Goal: Task Accomplishment & Management: Use online tool/utility

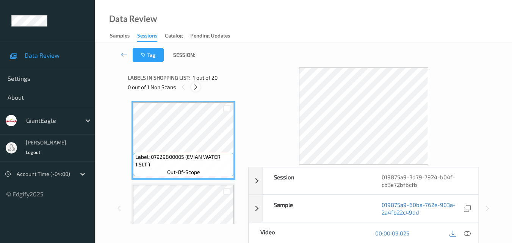
click at [194, 84] on icon at bounding box center [195, 87] width 6 height 7
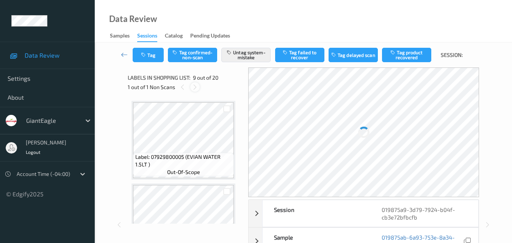
scroll to position [582, 0]
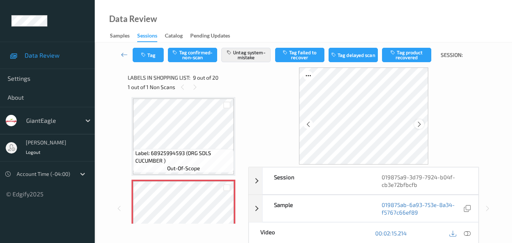
click at [417, 120] on div at bounding box center [418, 123] width 9 height 9
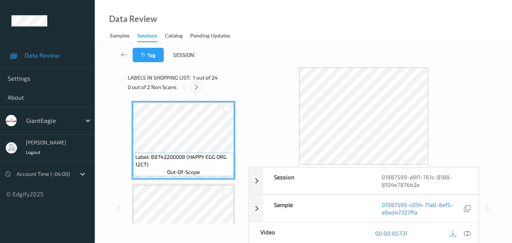
click at [197, 88] on icon at bounding box center [196, 87] width 6 height 7
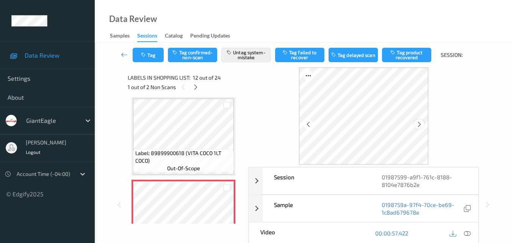
click at [416, 125] on icon at bounding box center [419, 124] width 6 height 7
click at [418, 122] on icon at bounding box center [419, 124] width 6 height 7
click at [196, 88] on icon at bounding box center [195, 87] width 6 height 7
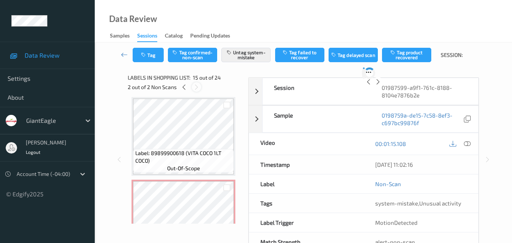
scroll to position [1077, 0]
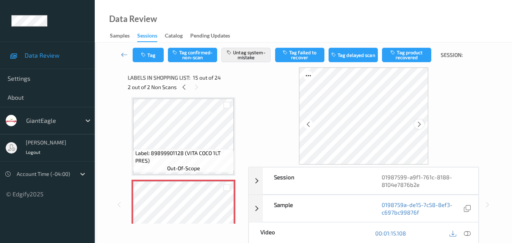
click at [422, 123] on icon at bounding box center [419, 124] width 6 height 7
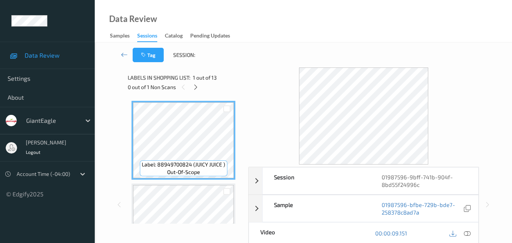
click at [201, 87] on div "0 out of 1 Non Scans" at bounding box center [185, 86] width 115 height 9
click at [198, 87] on icon at bounding box center [195, 87] width 6 height 7
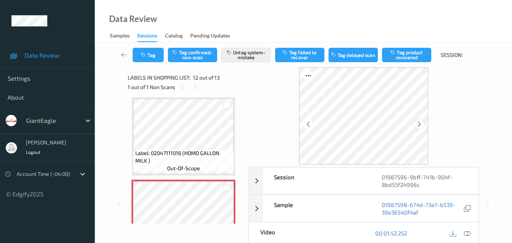
click at [422, 120] on div at bounding box center [418, 123] width 9 height 9
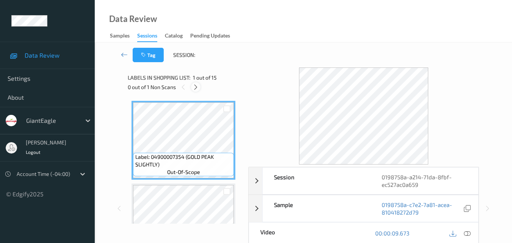
click at [196, 84] on icon at bounding box center [195, 87] width 6 height 7
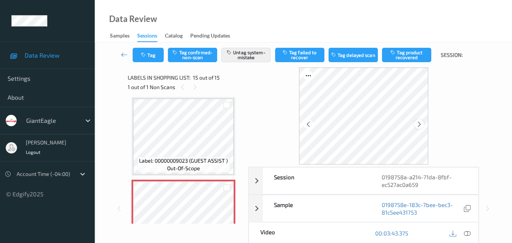
click at [419, 125] on icon at bounding box center [419, 124] width 6 height 7
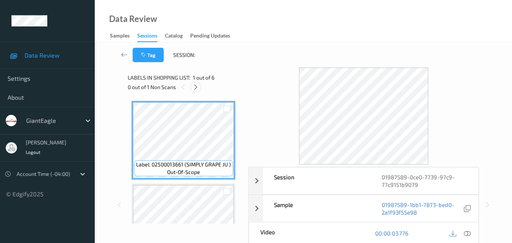
click at [196, 86] on icon at bounding box center [195, 87] width 6 height 7
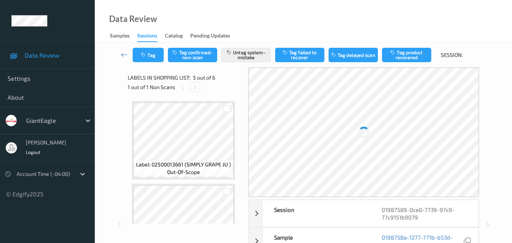
scroll to position [251, 0]
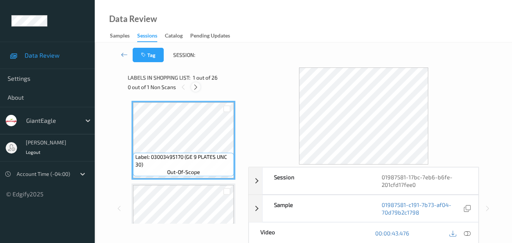
click at [197, 87] on icon at bounding box center [195, 87] width 6 height 7
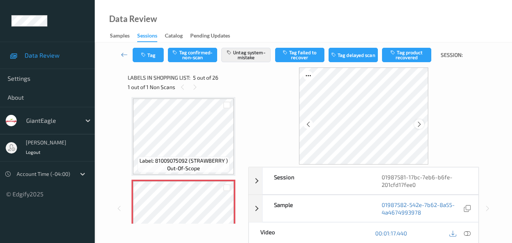
click at [423, 123] on div at bounding box center [418, 123] width 9 height 9
click at [422, 122] on icon at bounding box center [419, 124] width 6 height 7
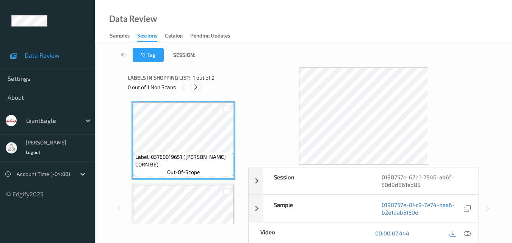
click at [194, 84] on icon at bounding box center [195, 87] width 6 height 7
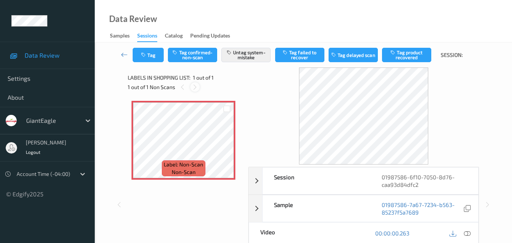
click at [197, 89] on icon at bounding box center [195, 87] width 6 height 7
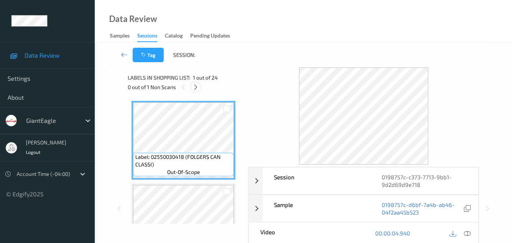
click at [198, 88] on icon at bounding box center [195, 87] width 6 height 7
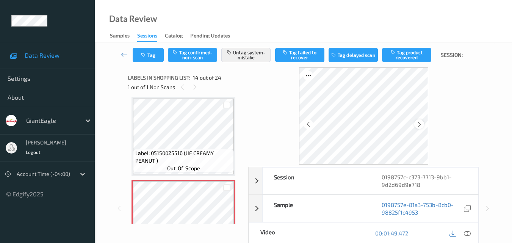
click at [418, 122] on icon at bounding box center [419, 124] width 6 height 7
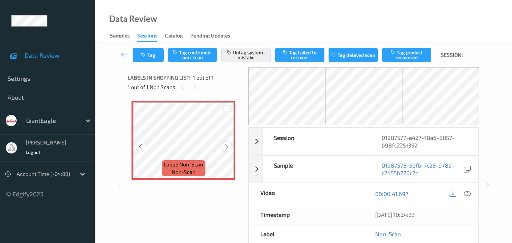
click at [223, 148] on div at bounding box center [226, 146] width 9 height 9
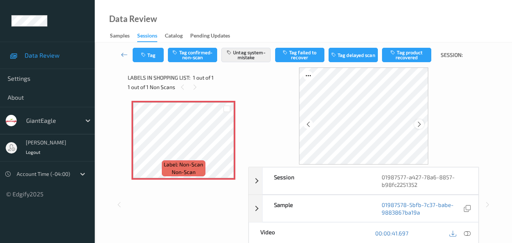
click at [419, 122] on icon at bounding box center [419, 124] width 6 height 7
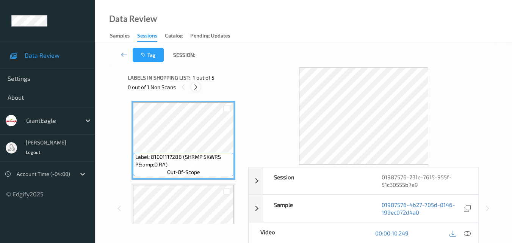
click at [194, 88] on icon at bounding box center [195, 87] width 6 height 7
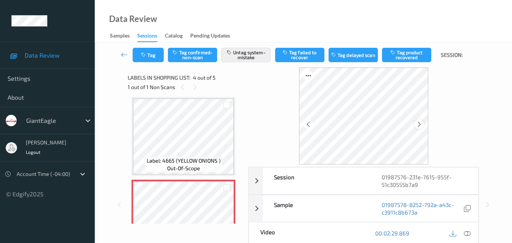
click at [423, 125] on div at bounding box center [418, 123] width 9 height 9
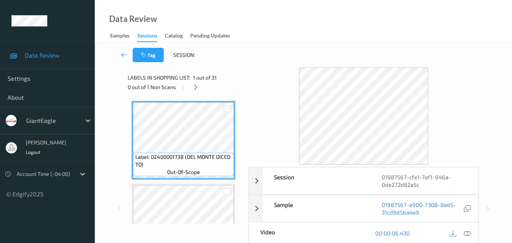
click at [195, 82] on div "Labels in shopping list: 1 out of 31" at bounding box center [185, 77] width 115 height 9
click at [197, 87] on icon at bounding box center [195, 87] width 6 height 7
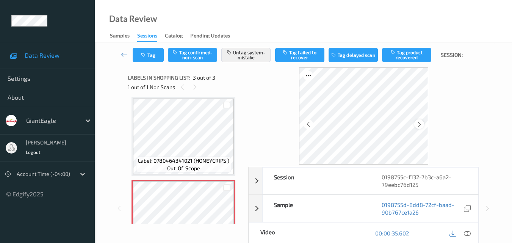
click at [420, 122] on icon at bounding box center [419, 124] width 6 height 7
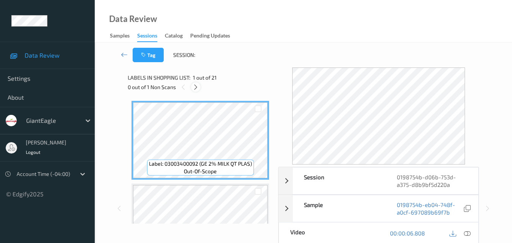
click at [197, 87] on icon at bounding box center [195, 87] width 6 height 7
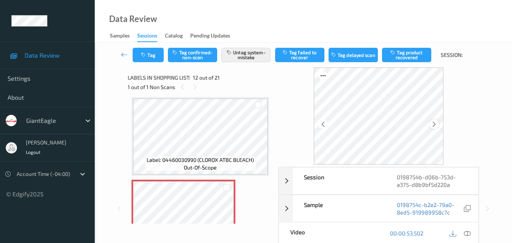
click at [432, 123] on div at bounding box center [433, 123] width 9 height 9
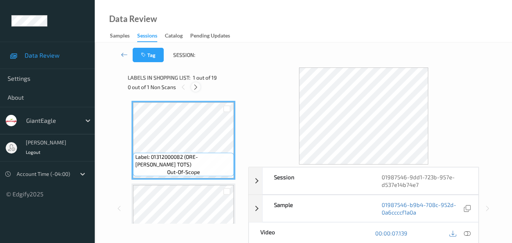
click at [191, 88] on div at bounding box center [195, 86] width 9 height 9
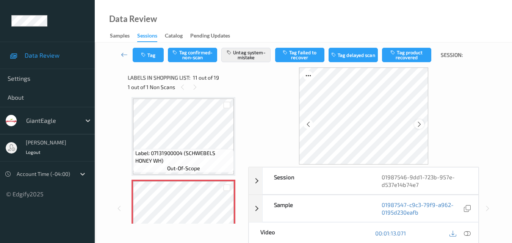
click at [418, 123] on icon at bounding box center [419, 124] width 6 height 7
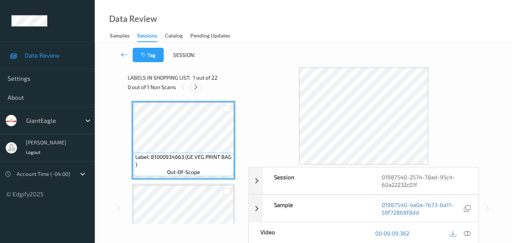
click at [195, 89] on icon at bounding box center [195, 87] width 6 height 7
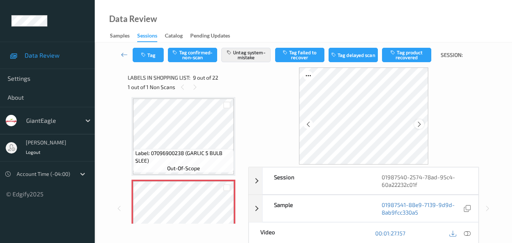
click at [416, 125] on icon at bounding box center [419, 124] width 6 height 7
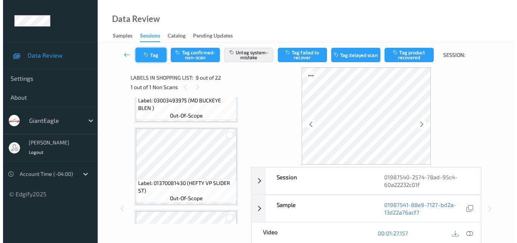
scroll to position [468, 0]
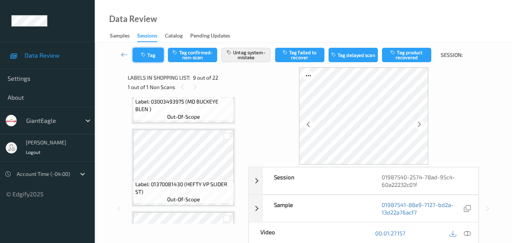
click at [157, 58] on button "Tag" at bounding box center [148, 55] width 31 height 14
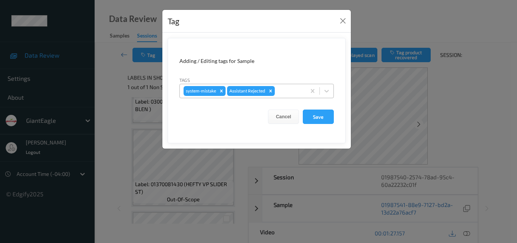
click at [297, 91] on div at bounding box center [289, 90] width 26 height 9
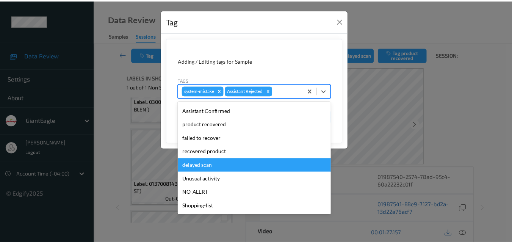
scroll to position [67, 0]
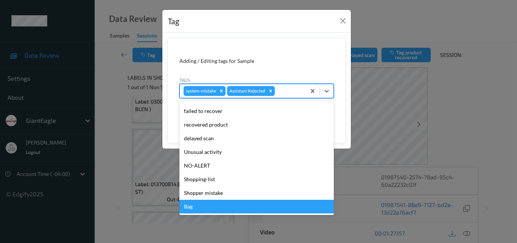
click at [212, 207] on div "Bag" at bounding box center [257, 207] width 155 height 14
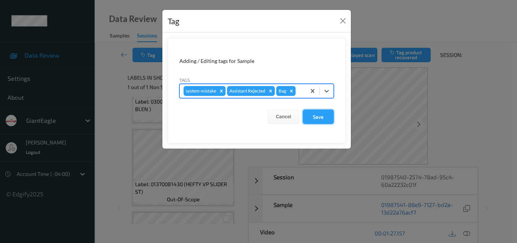
click at [317, 117] on button "Save" at bounding box center [318, 116] width 31 height 14
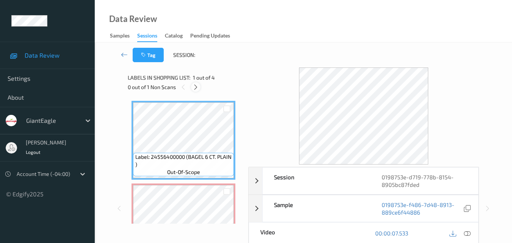
click at [194, 87] on icon at bounding box center [195, 87] width 6 height 7
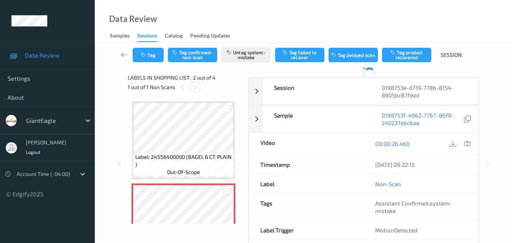
scroll to position [4, 0]
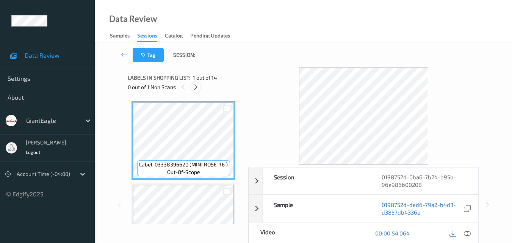
click at [195, 89] on icon at bounding box center [195, 87] width 6 height 7
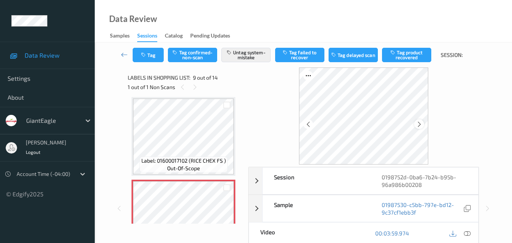
click at [415, 123] on div at bounding box center [418, 123] width 9 height 9
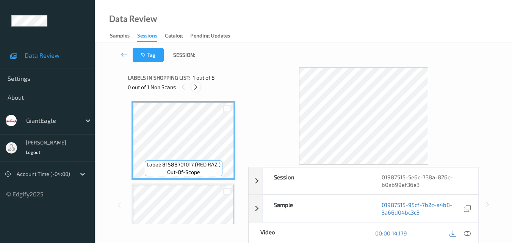
click at [193, 88] on icon at bounding box center [195, 87] width 6 height 7
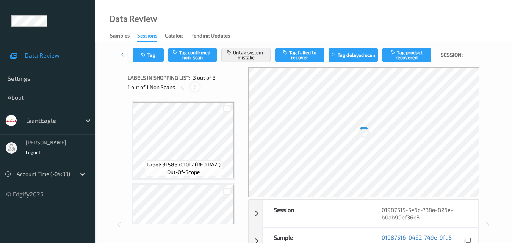
scroll to position [86, 0]
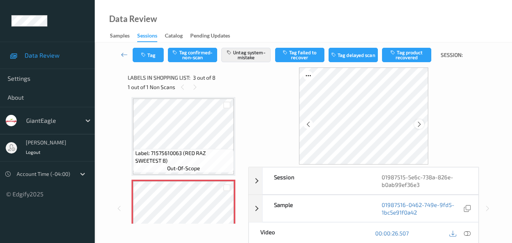
click at [419, 124] on icon at bounding box center [419, 124] width 6 height 7
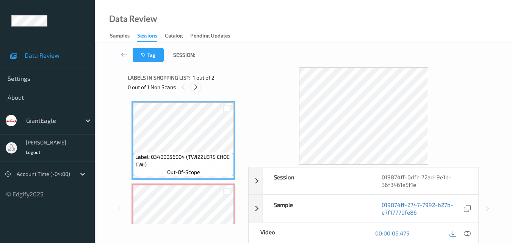
click at [191, 86] on div "0 out of 1 Non Scans" at bounding box center [185, 86] width 115 height 9
click at [194, 88] on icon at bounding box center [195, 87] width 6 height 7
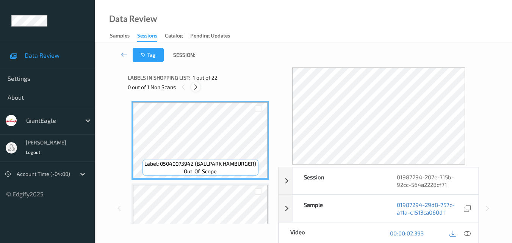
click at [195, 91] on div at bounding box center [195, 86] width 9 height 9
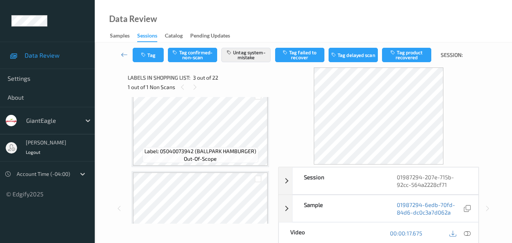
scroll to position [11, 0]
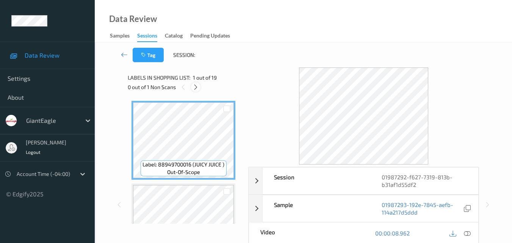
click at [195, 87] on icon at bounding box center [195, 87] width 6 height 7
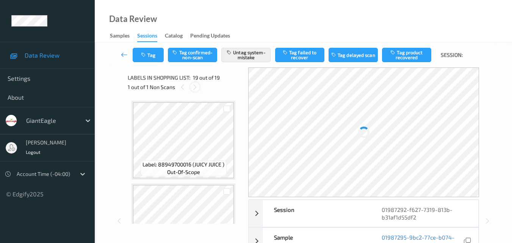
scroll to position [1407, 0]
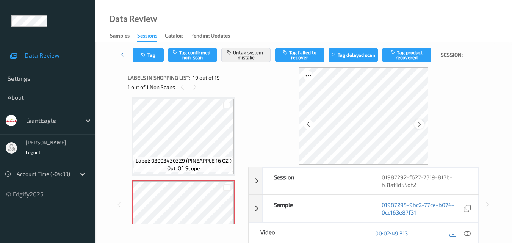
click at [418, 126] on icon at bounding box center [419, 124] width 6 height 7
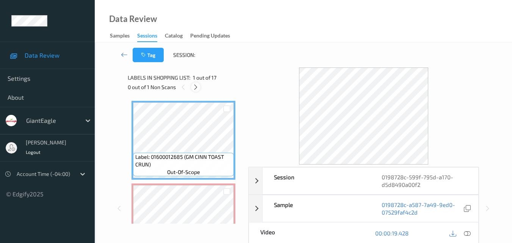
click at [197, 89] on icon at bounding box center [195, 87] width 6 height 7
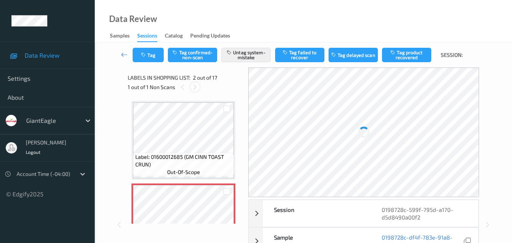
scroll to position [4, 0]
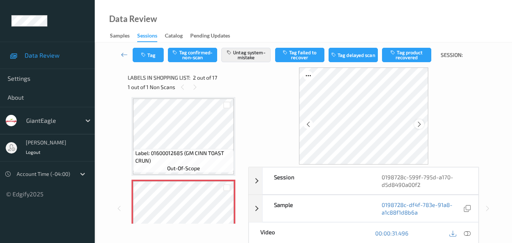
click at [420, 122] on icon at bounding box center [419, 124] width 6 height 7
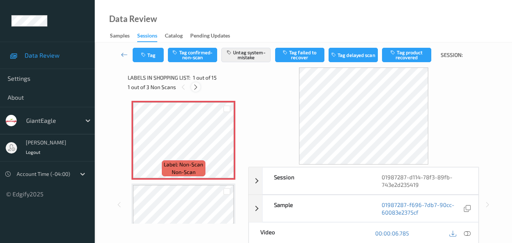
click at [196, 87] on icon at bounding box center [195, 87] width 6 height 7
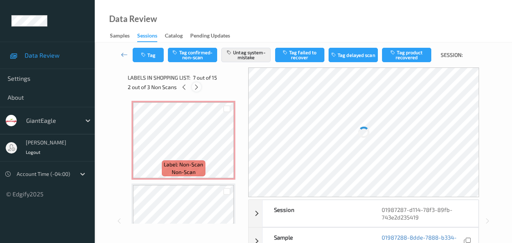
scroll to position [417, 0]
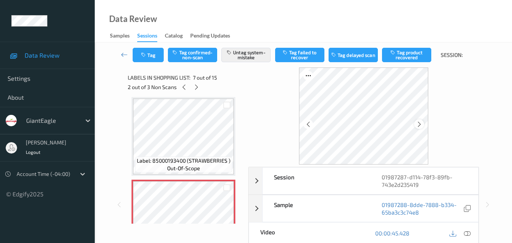
click at [420, 123] on icon at bounding box center [419, 124] width 6 height 7
click at [304, 122] on div at bounding box center [307, 123] width 9 height 9
click at [308, 124] on icon at bounding box center [308, 124] width 6 height 7
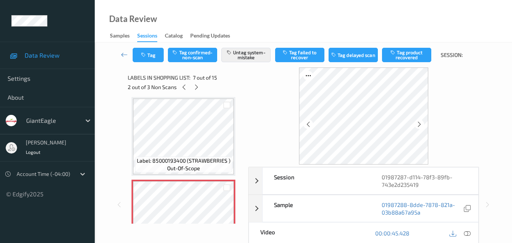
click at [308, 124] on icon at bounding box center [308, 124] width 6 height 7
click at [181, 87] on icon at bounding box center [184, 87] width 6 height 7
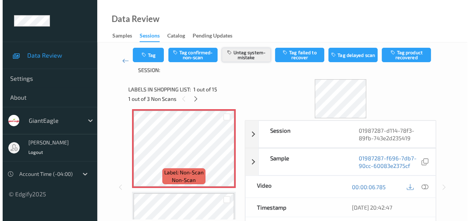
scroll to position [4, 0]
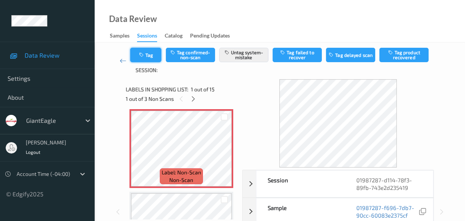
click at [151, 57] on button "Tag" at bounding box center [145, 55] width 31 height 14
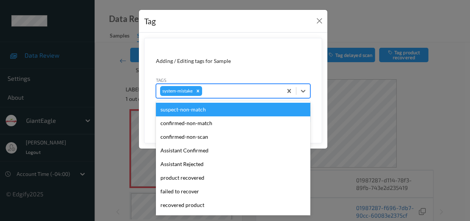
click at [227, 89] on div at bounding box center [241, 90] width 75 height 9
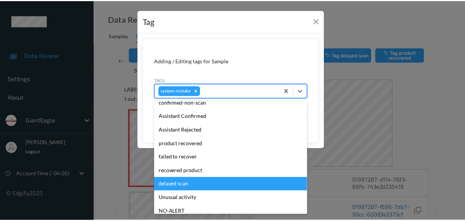
scroll to position [80, 0]
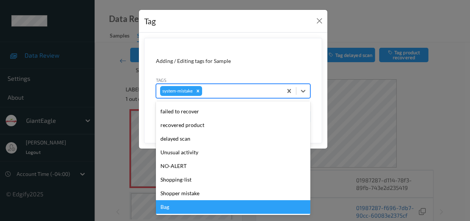
click at [187, 203] on div "Bag" at bounding box center [233, 207] width 155 height 14
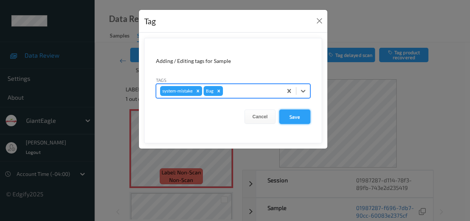
click at [299, 114] on button "Save" at bounding box center [294, 116] width 31 height 14
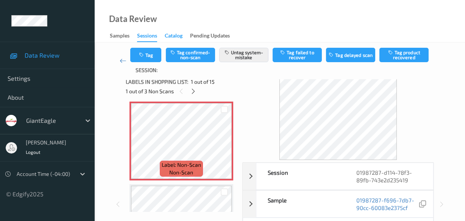
scroll to position [0, 0]
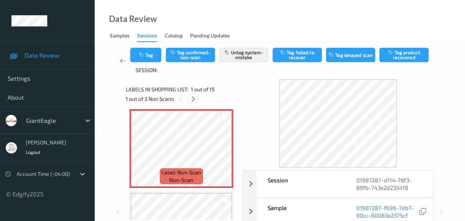
click at [194, 98] on icon at bounding box center [193, 98] width 6 height 7
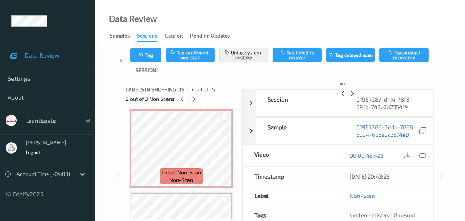
scroll to position [415, 0]
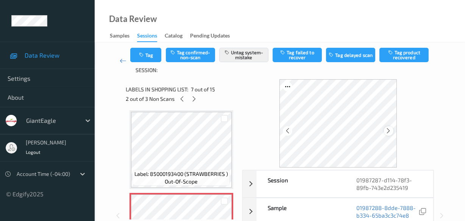
click at [393, 129] on div at bounding box center [388, 130] width 9 height 9
click at [196, 100] on icon at bounding box center [194, 98] width 6 height 7
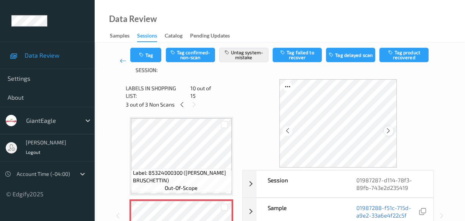
click at [388, 130] on icon at bounding box center [389, 130] width 6 height 7
click at [388, 131] on icon at bounding box center [389, 130] width 6 height 7
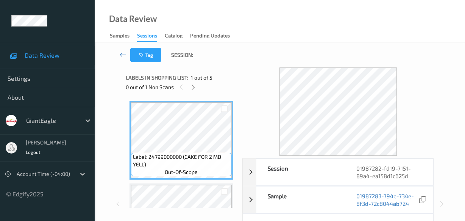
click at [199, 86] on div "0 out of 1 Non Scans" at bounding box center [181, 86] width 111 height 9
click at [194, 87] on icon at bounding box center [193, 87] width 6 height 7
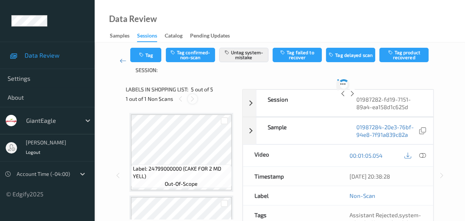
scroll to position [250, 0]
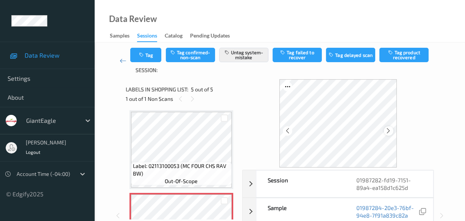
click at [388, 129] on icon at bounding box center [389, 130] width 6 height 7
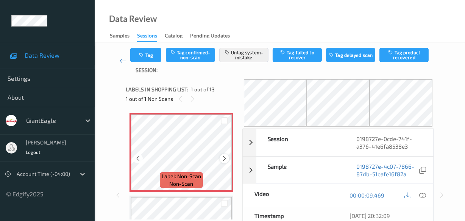
click at [223, 157] on icon at bounding box center [224, 158] width 6 height 7
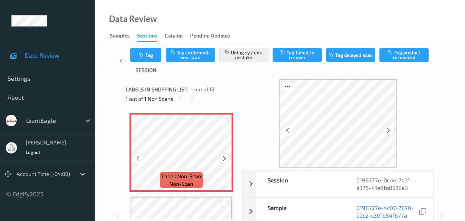
click at [224, 157] on icon at bounding box center [224, 158] width 6 height 7
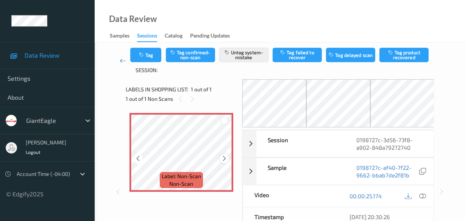
click at [223, 158] on icon at bounding box center [224, 158] width 6 height 7
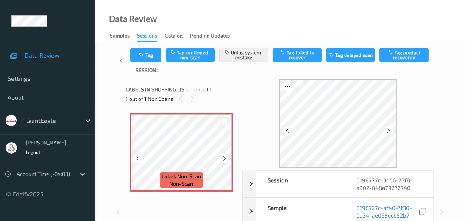
click at [221, 158] on icon at bounding box center [224, 158] width 6 height 7
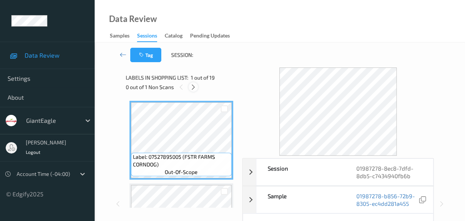
click at [189, 87] on div at bounding box center [193, 86] width 9 height 9
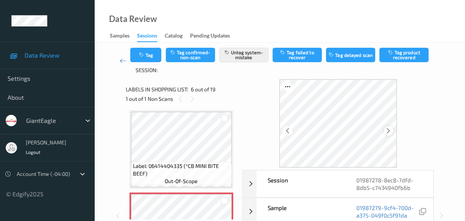
click at [389, 131] on icon at bounding box center [389, 130] width 6 height 7
click at [389, 133] on icon at bounding box center [389, 130] width 6 height 7
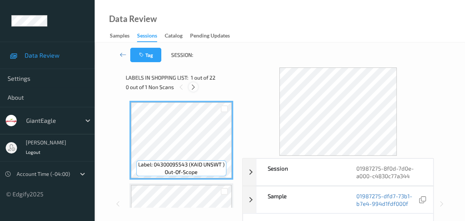
click at [197, 88] on div at bounding box center [193, 86] width 9 height 9
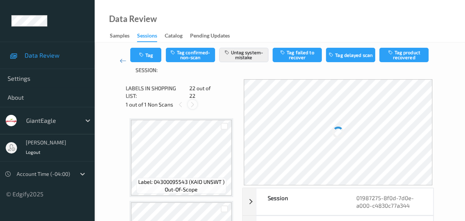
scroll to position [1649, 0]
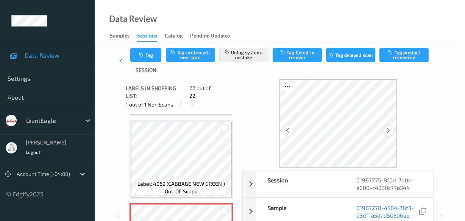
click at [392, 128] on icon at bounding box center [389, 130] width 6 height 7
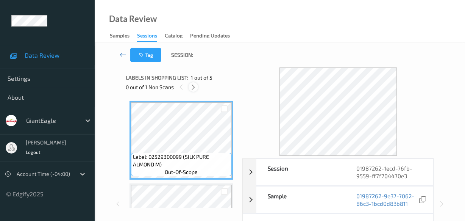
click at [192, 87] on icon at bounding box center [193, 87] width 6 height 7
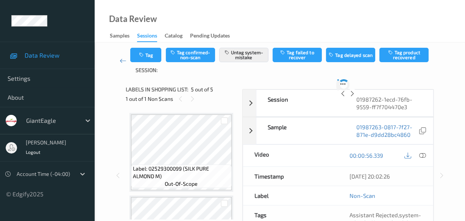
scroll to position [250, 0]
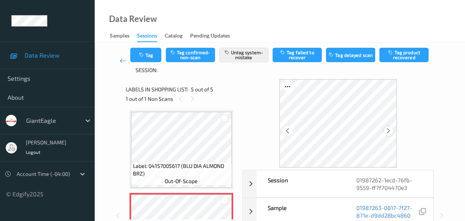
click at [388, 130] on icon at bounding box center [389, 130] width 6 height 7
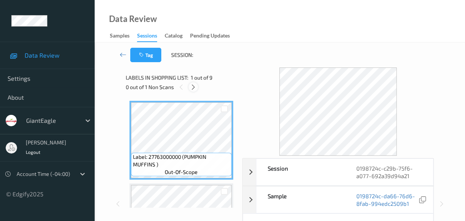
click at [194, 88] on icon at bounding box center [193, 87] width 6 height 7
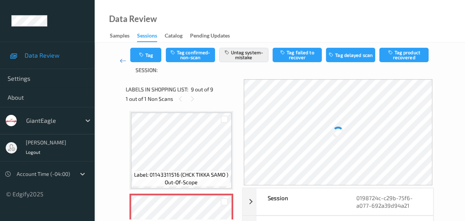
scroll to position [34, 0]
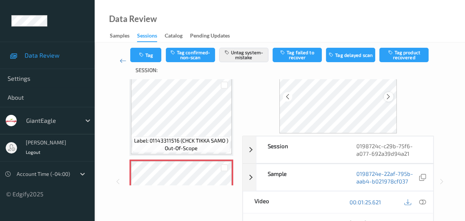
click at [389, 96] on icon at bounding box center [389, 96] width 6 height 7
click at [390, 96] on icon at bounding box center [389, 96] width 6 height 7
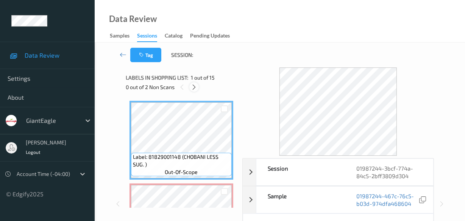
click at [194, 89] on icon at bounding box center [194, 87] width 6 height 7
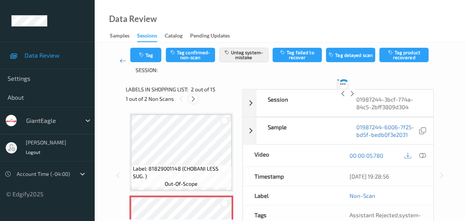
scroll to position [4, 0]
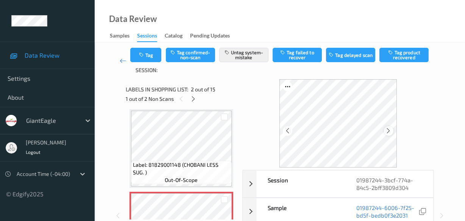
click at [392, 129] on icon at bounding box center [389, 130] width 6 height 7
click at [390, 128] on icon at bounding box center [389, 130] width 6 height 7
click at [193, 100] on icon at bounding box center [193, 98] width 6 height 7
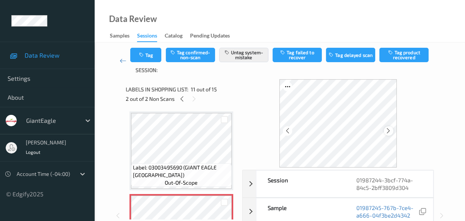
click at [391, 129] on icon at bounding box center [389, 130] width 6 height 7
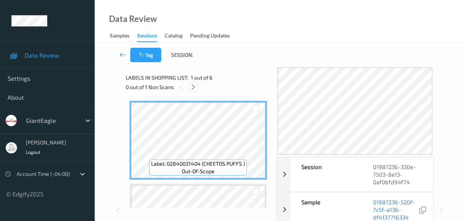
click at [194, 86] on icon at bounding box center [193, 87] width 6 height 7
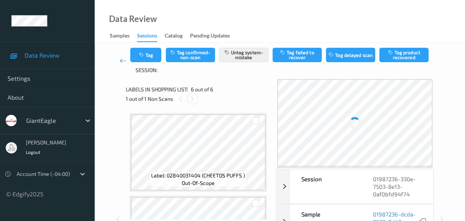
scroll to position [333, 0]
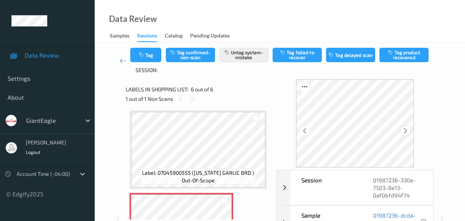
click at [405, 133] on icon at bounding box center [405, 130] width 6 height 7
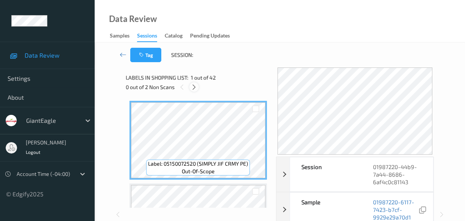
click at [193, 88] on icon at bounding box center [194, 87] width 6 height 7
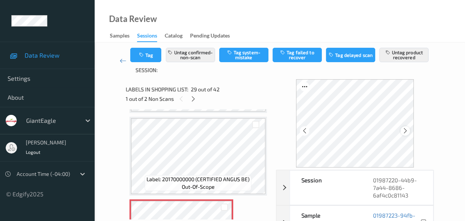
click at [408, 133] on icon at bounding box center [405, 130] width 6 height 7
click at [193, 100] on icon at bounding box center [193, 98] width 6 height 7
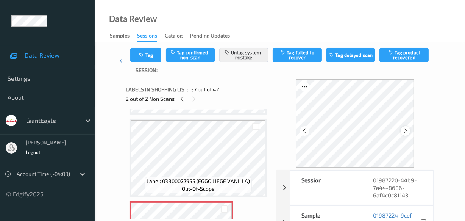
click at [405, 133] on icon at bounding box center [405, 130] width 6 height 7
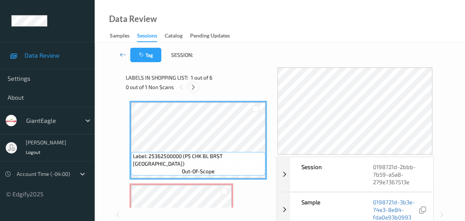
click at [195, 86] on icon at bounding box center [193, 87] width 6 height 7
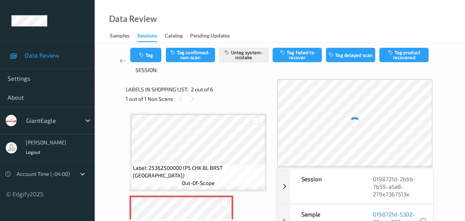
scroll to position [4, 0]
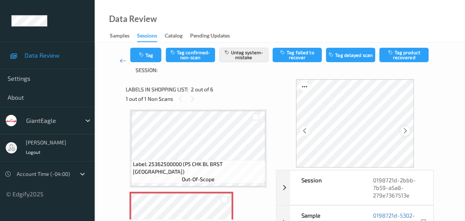
click at [407, 132] on icon at bounding box center [405, 130] width 6 height 7
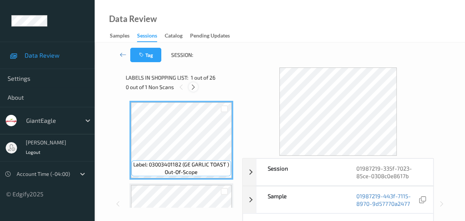
click at [197, 87] on div at bounding box center [193, 86] width 9 height 9
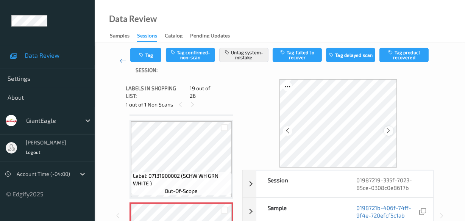
click at [392, 132] on icon at bounding box center [389, 130] width 6 height 7
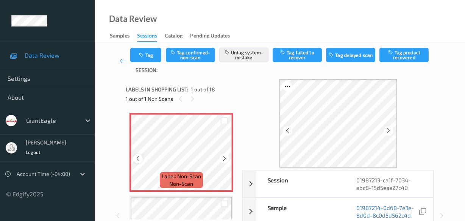
click at [138, 156] on icon at bounding box center [138, 158] width 6 height 7
click at [392, 130] on icon at bounding box center [389, 130] width 6 height 7
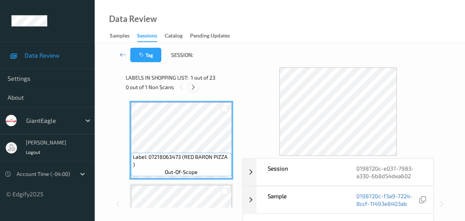
click at [193, 88] on icon at bounding box center [193, 87] width 6 height 7
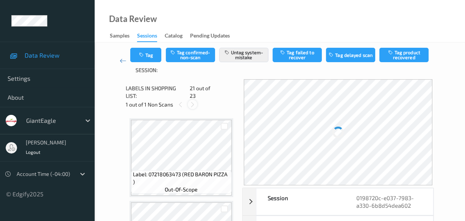
scroll to position [1567, 0]
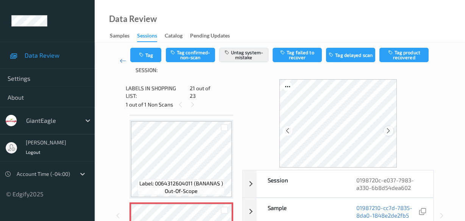
click at [386, 131] on div at bounding box center [388, 130] width 9 height 9
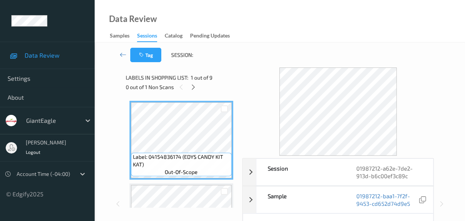
click at [198, 87] on div "0 out of 1 Non Scans" at bounding box center [181, 86] width 111 height 9
click at [192, 89] on icon at bounding box center [193, 87] width 6 height 7
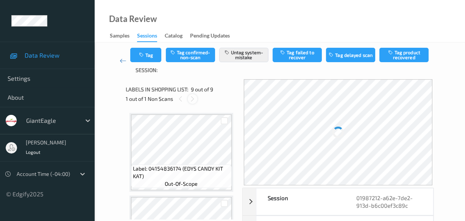
scroll to position [579, 0]
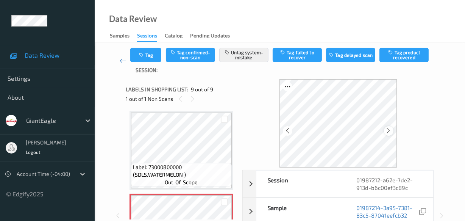
click at [389, 130] on icon at bounding box center [389, 130] width 6 height 7
click at [392, 132] on icon at bounding box center [389, 130] width 6 height 7
click at [387, 130] on icon at bounding box center [389, 130] width 6 height 7
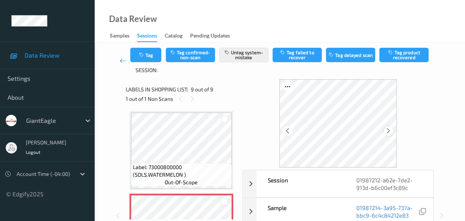
click at [389, 130] on icon at bounding box center [389, 130] width 6 height 7
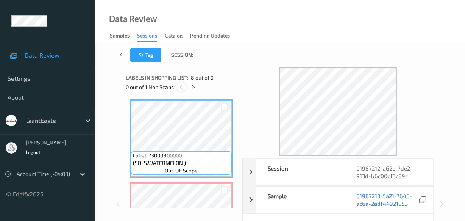
click at [180, 86] on icon at bounding box center [181, 87] width 6 height 7
click at [192, 87] on icon at bounding box center [193, 87] width 6 height 7
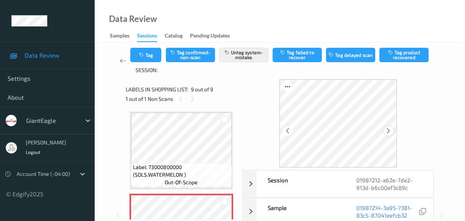
click at [392, 132] on icon at bounding box center [389, 130] width 6 height 7
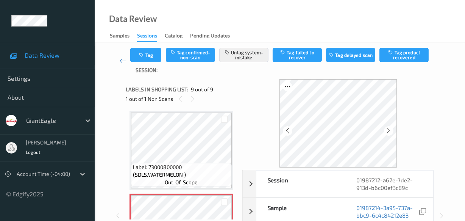
click at [392, 132] on icon at bounding box center [389, 130] width 6 height 7
click at [392, 126] on div at bounding box center [388, 130] width 9 height 9
click at [392, 127] on div at bounding box center [388, 130] width 9 height 9
click at [390, 127] on icon at bounding box center [389, 130] width 6 height 7
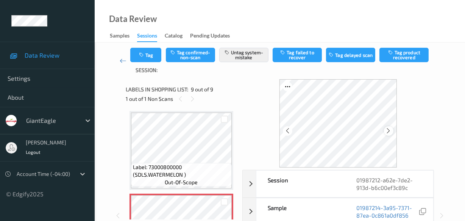
click at [390, 127] on icon at bounding box center [389, 130] width 6 height 7
click at [392, 128] on icon at bounding box center [389, 130] width 6 height 7
click at [392, 132] on icon at bounding box center [389, 130] width 6 height 7
click at [390, 132] on icon at bounding box center [389, 130] width 6 height 7
click at [390, 130] on icon at bounding box center [389, 130] width 6 height 7
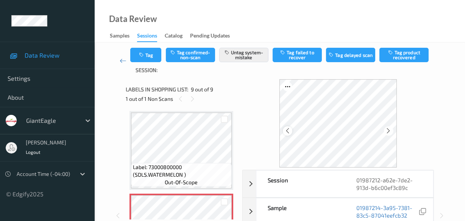
click at [290, 133] on icon at bounding box center [287, 130] width 6 height 7
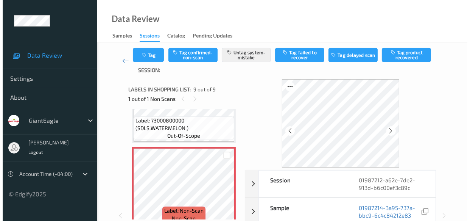
scroll to position [634, 0]
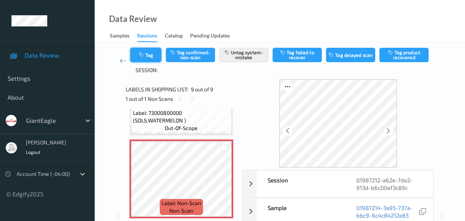
click at [145, 56] on button "Tag" at bounding box center [145, 55] width 31 height 14
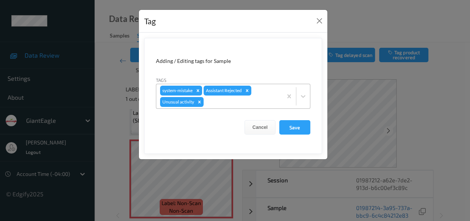
click at [237, 98] on div at bounding box center [241, 101] width 73 height 9
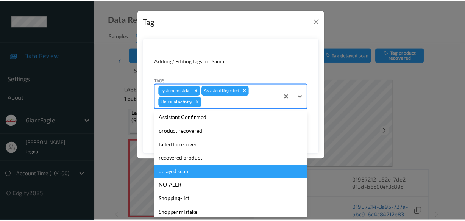
scroll to position [61, 0]
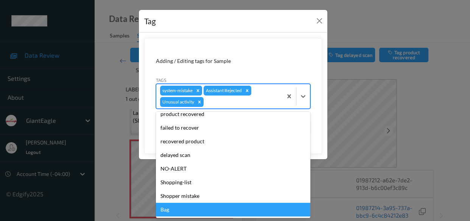
click at [169, 210] on div "Bag" at bounding box center [233, 210] width 155 height 14
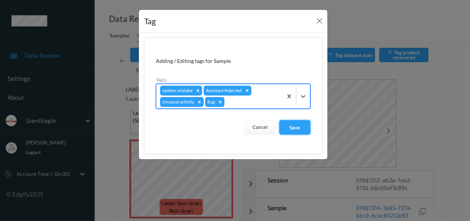
click at [296, 130] on button "Save" at bounding box center [294, 127] width 31 height 14
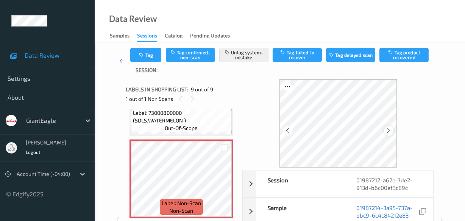
click at [389, 131] on icon at bounding box center [389, 130] width 6 height 7
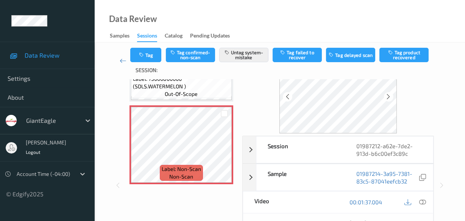
scroll to position [530, 0]
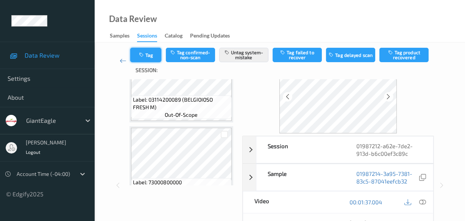
click at [155, 61] on button "Tag" at bounding box center [145, 55] width 31 height 14
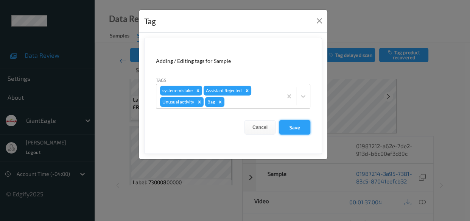
click at [304, 125] on button "Save" at bounding box center [294, 127] width 31 height 14
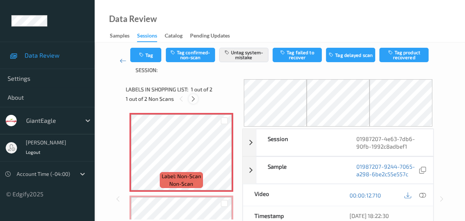
click at [194, 98] on icon at bounding box center [193, 98] width 6 height 7
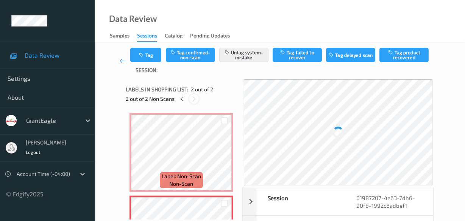
scroll to position [4, 0]
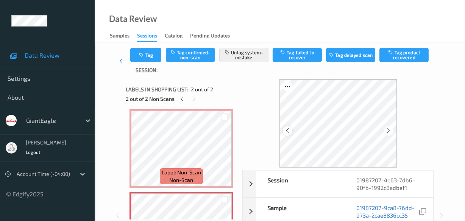
click at [291, 129] on icon at bounding box center [287, 130] width 6 height 7
click at [185, 101] on icon at bounding box center [182, 98] width 6 height 7
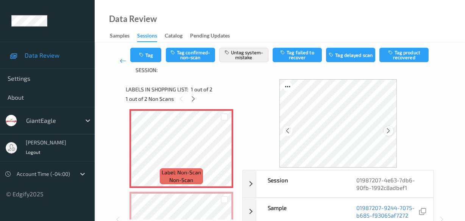
click at [388, 131] on icon at bounding box center [389, 130] width 6 height 7
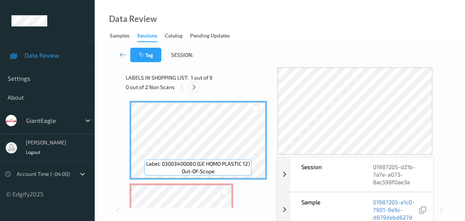
click at [192, 91] on div at bounding box center [193, 86] width 9 height 9
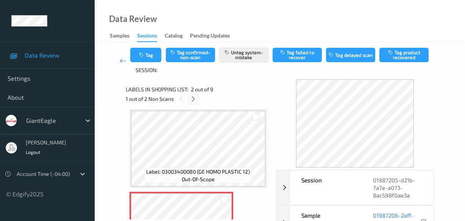
click at [190, 102] on div at bounding box center [193, 98] width 9 height 9
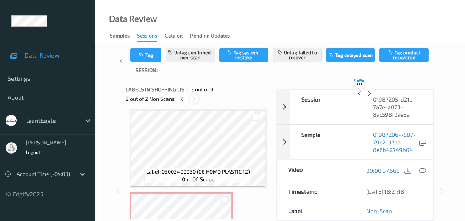
scroll to position [86, 0]
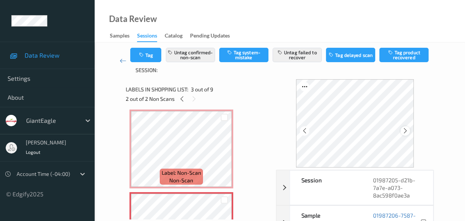
click at [407, 131] on icon at bounding box center [405, 130] width 6 height 7
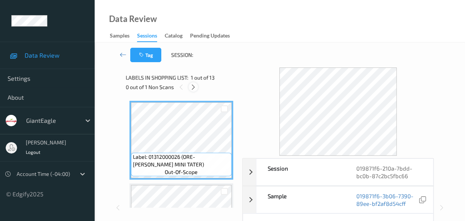
click at [191, 91] on div at bounding box center [193, 86] width 9 height 9
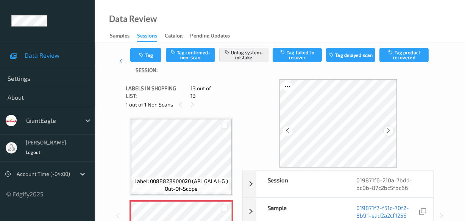
click at [391, 128] on icon at bounding box center [389, 130] width 6 height 7
click at [392, 129] on icon at bounding box center [389, 130] width 6 height 7
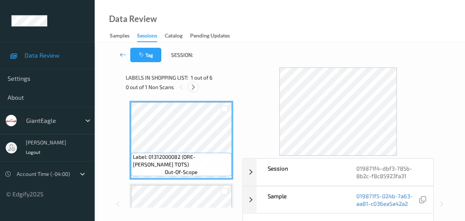
click at [191, 88] on icon at bounding box center [193, 87] width 6 height 7
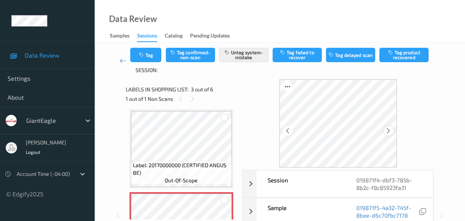
click at [393, 129] on div at bounding box center [388, 130] width 9 height 9
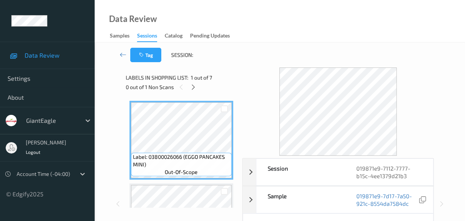
click at [193, 87] on icon at bounding box center [193, 87] width 6 height 7
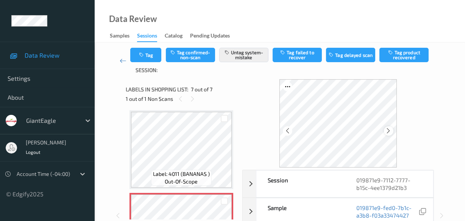
click at [387, 128] on icon at bounding box center [389, 130] width 6 height 7
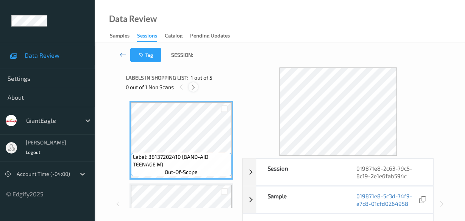
click at [194, 87] on icon at bounding box center [193, 87] width 6 height 7
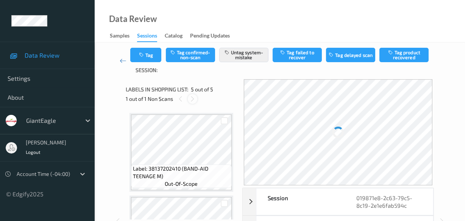
scroll to position [250, 0]
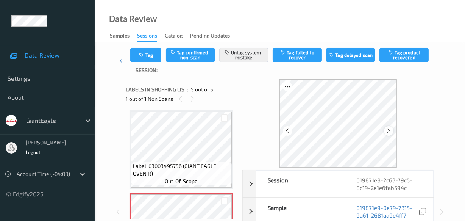
click at [390, 127] on icon at bounding box center [389, 130] width 6 height 7
click at [389, 127] on div at bounding box center [388, 130] width 9 height 9
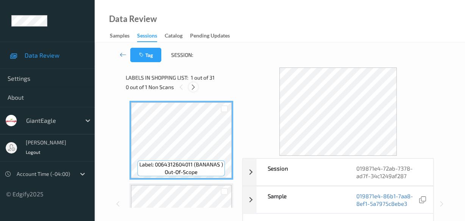
click at [194, 90] on icon at bounding box center [193, 87] width 6 height 7
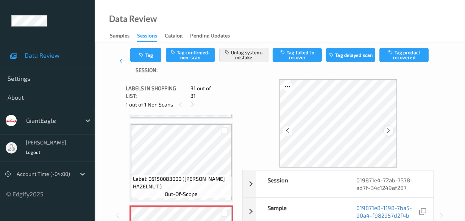
click at [389, 129] on icon at bounding box center [389, 130] width 6 height 7
click at [387, 129] on icon at bounding box center [389, 130] width 6 height 7
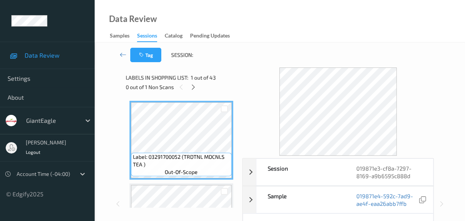
click at [197, 88] on div at bounding box center [193, 86] width 9 height 9
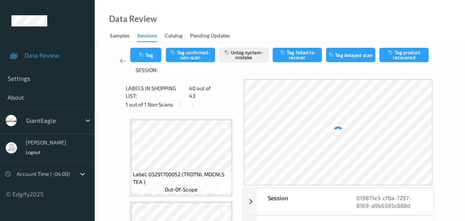
scroll to position [3130, 0]
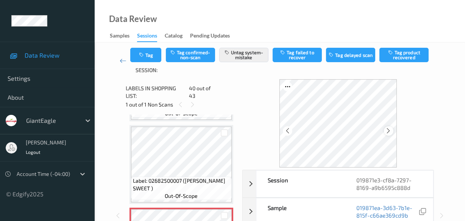
click at [386, 129] on div at bounding box center [388, 130] width 9 height 9
